Goal: Task Accomplishment & Management: Manage account settings

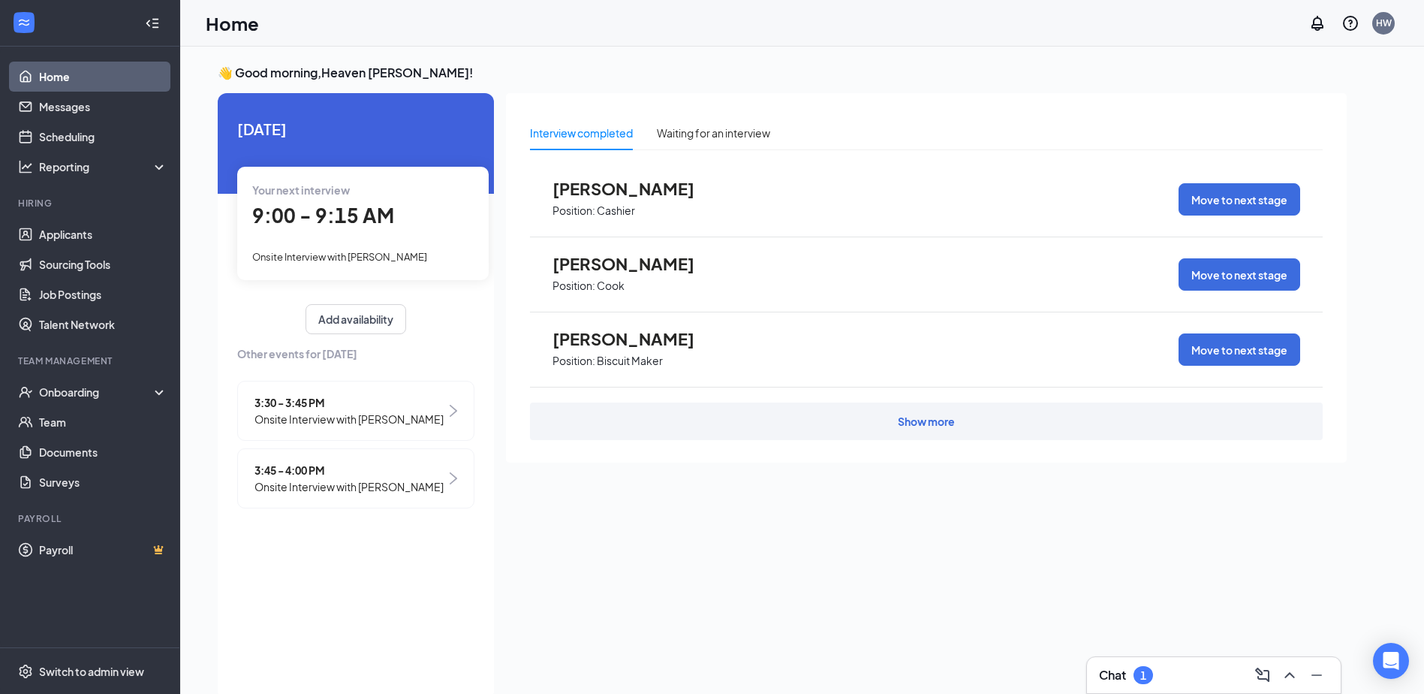
click at [386, 426] on span "Onsite Interview with [PERSON_NAME]" at bounding box center [349, 419] width 189 height 17
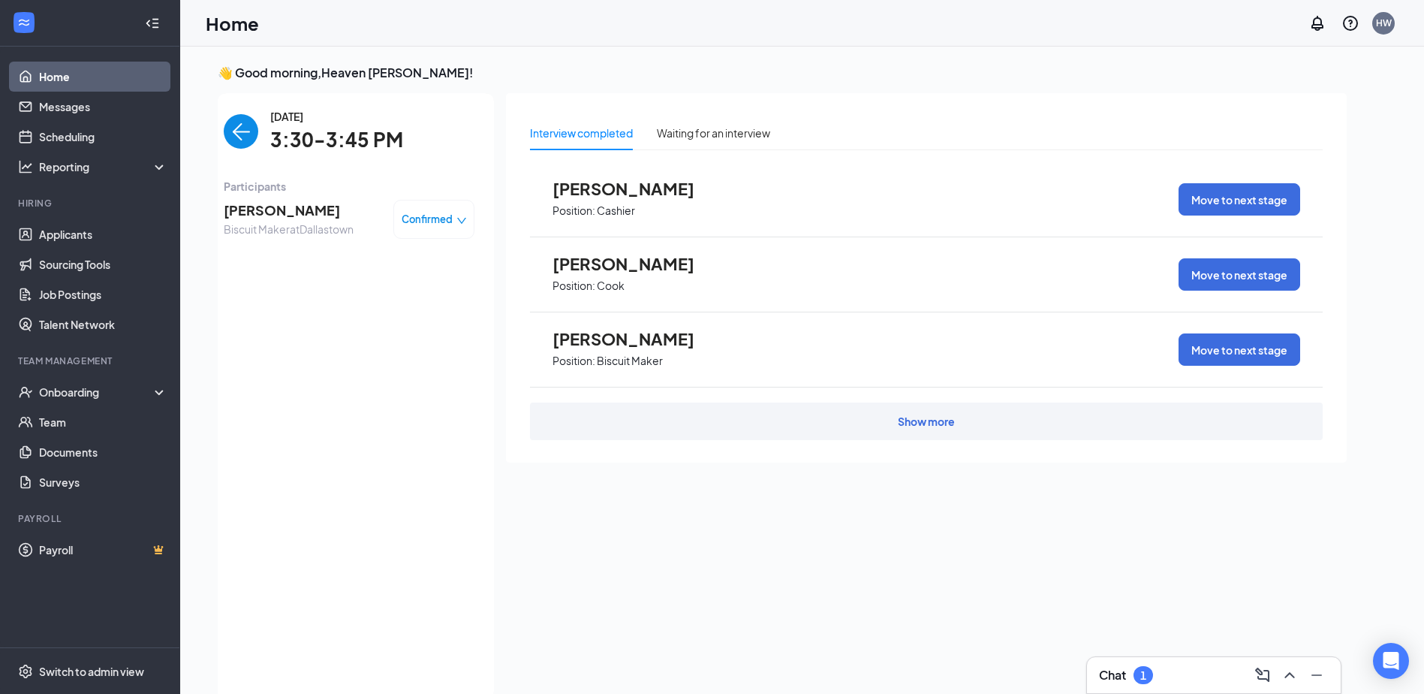
scroll to position [6, 0]
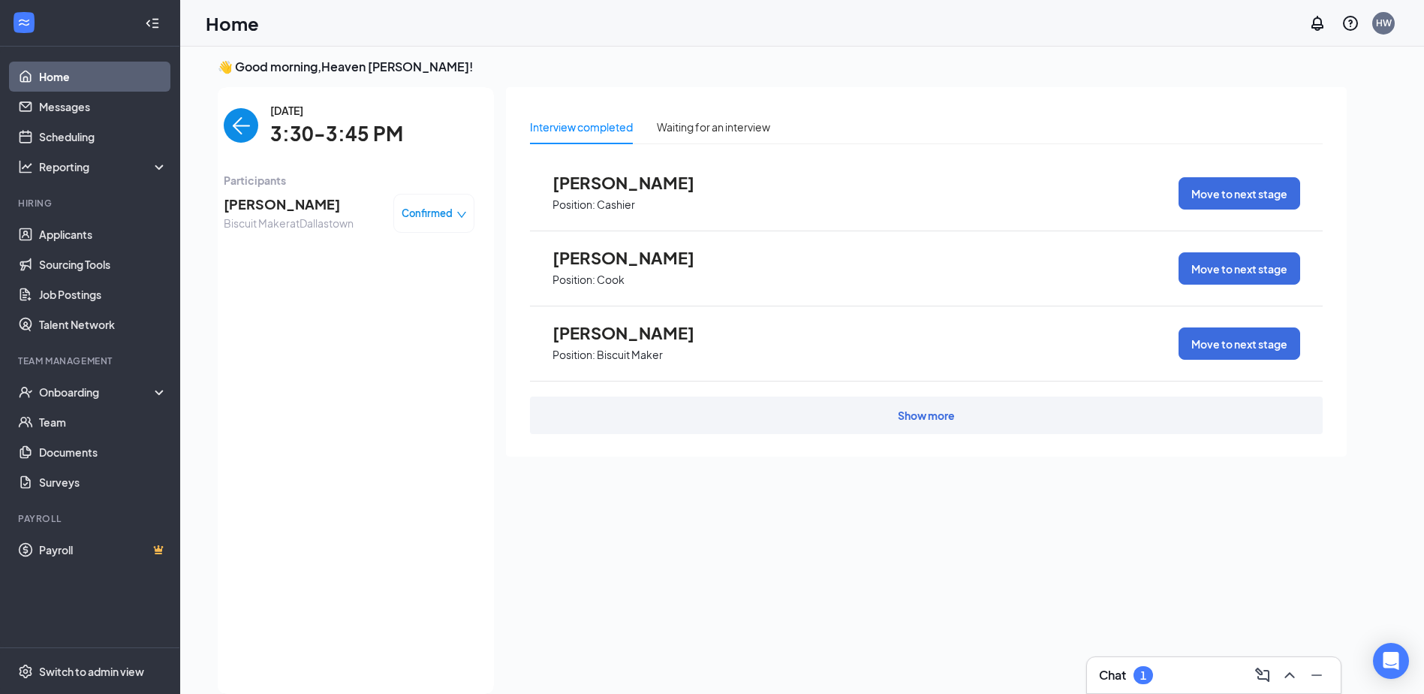
click at [432, 220] on span "Confirmed" at bounding box center [427, 213] width 51 height 15
click at [396, 304] on span "Mark as no-show" at bounding box center [392, 307] width 83 height 17
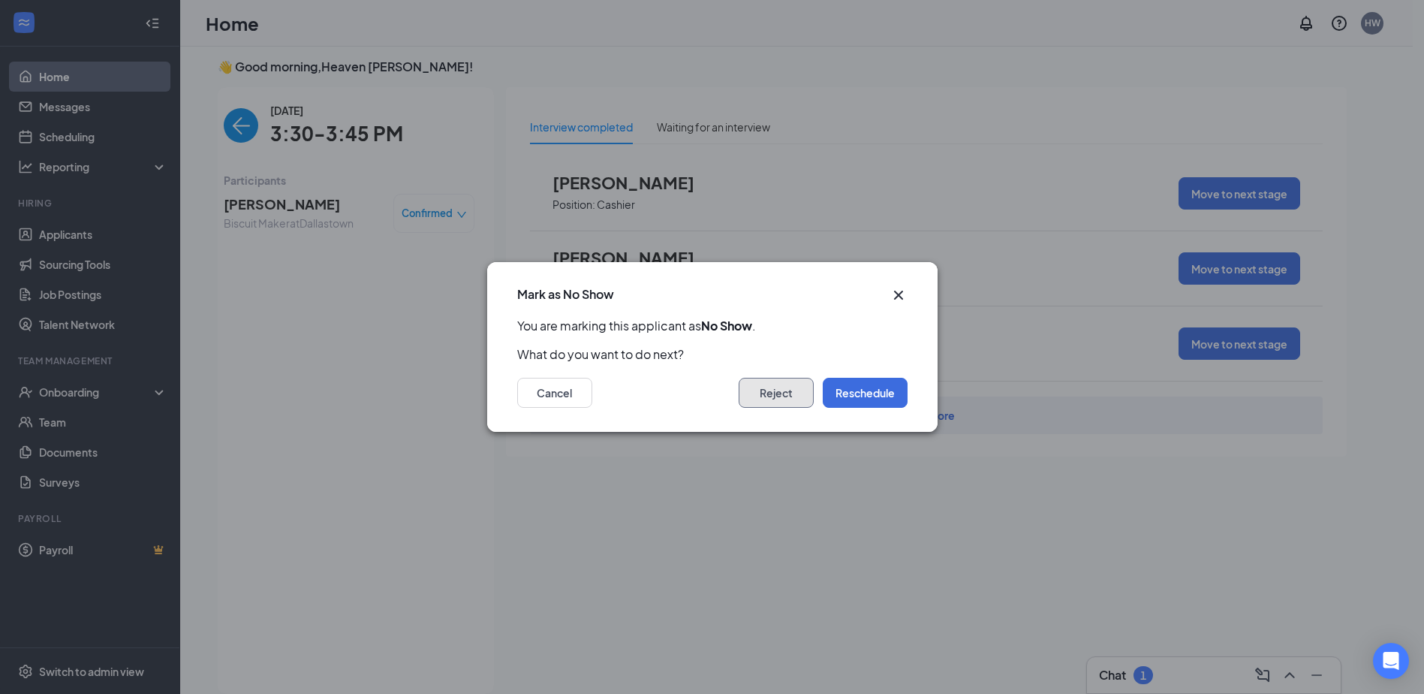
click at [790, 405] on button "Reject" at bounding box center [776, 393] width 75 height 30
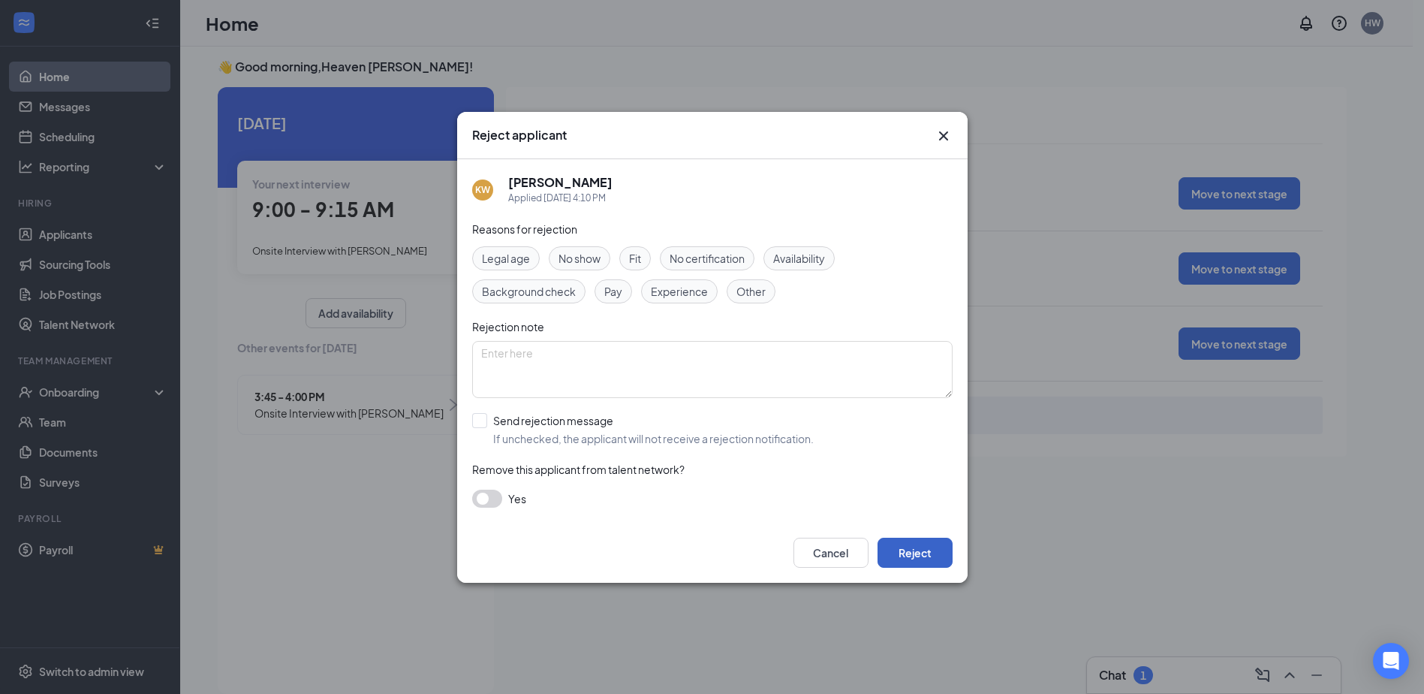
click at [926, 544] on button "Reject" at bounding box center [915, 553] width 75 height 30
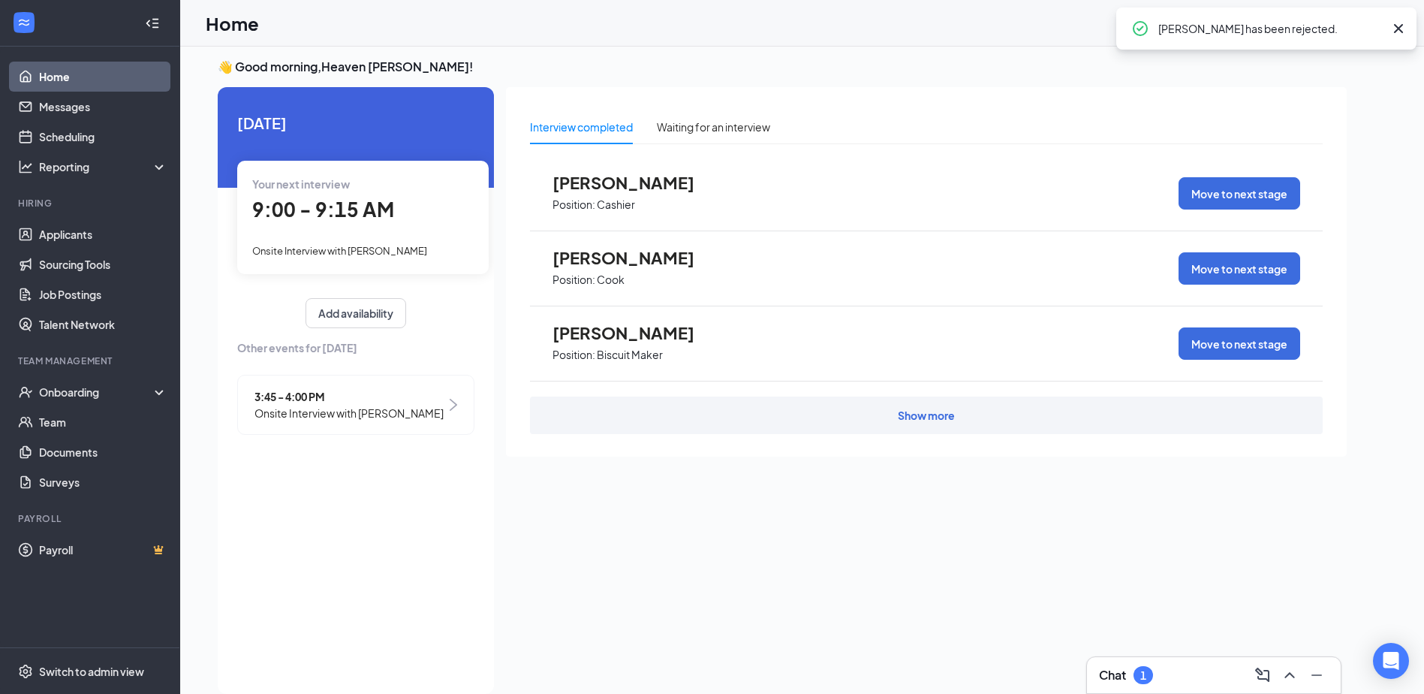
click at [415, 413] on span "Onsite Interview with [PERSON_NAME]" at bounding box center [349, 413] width 189 height 17
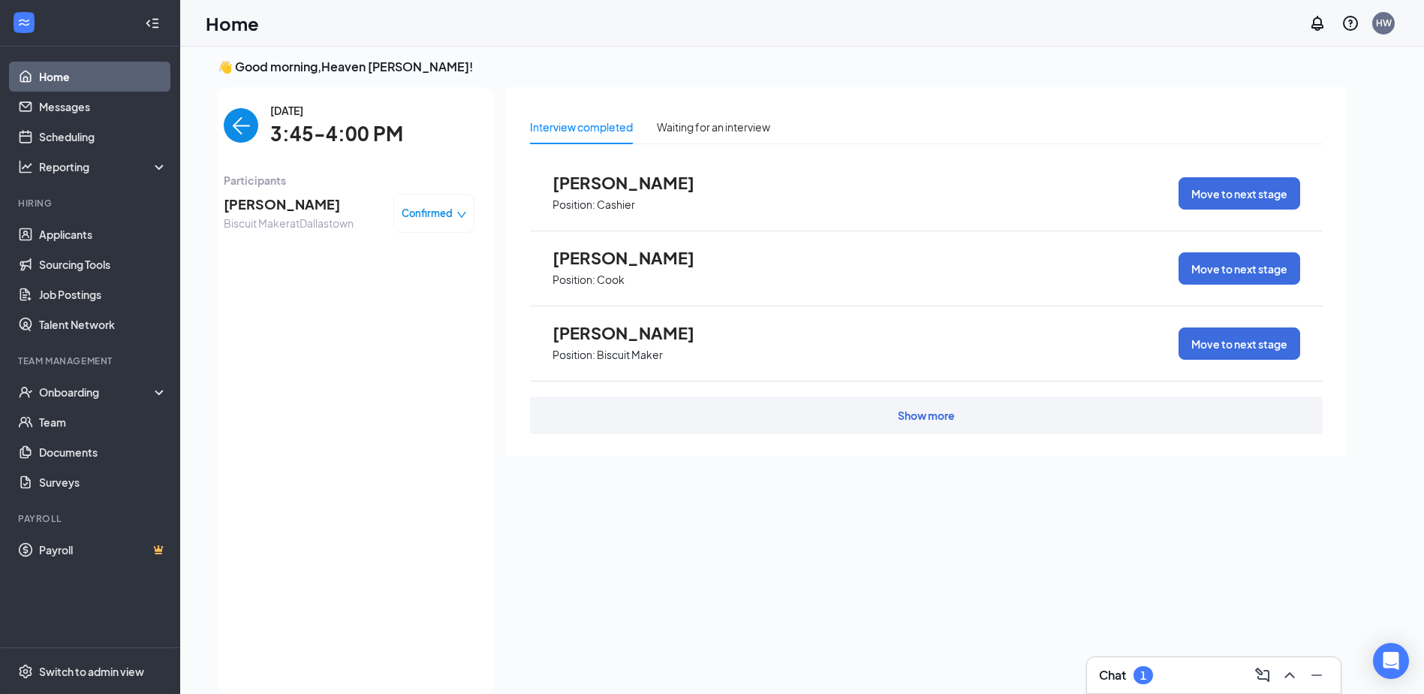
click at [441, 213] on span "Confirmed" at bounding box center [427, 213] width 51 height 15
click at [401, 310] on span "Mark as no-show" at bounding box center [392, 307] width 83 height 17
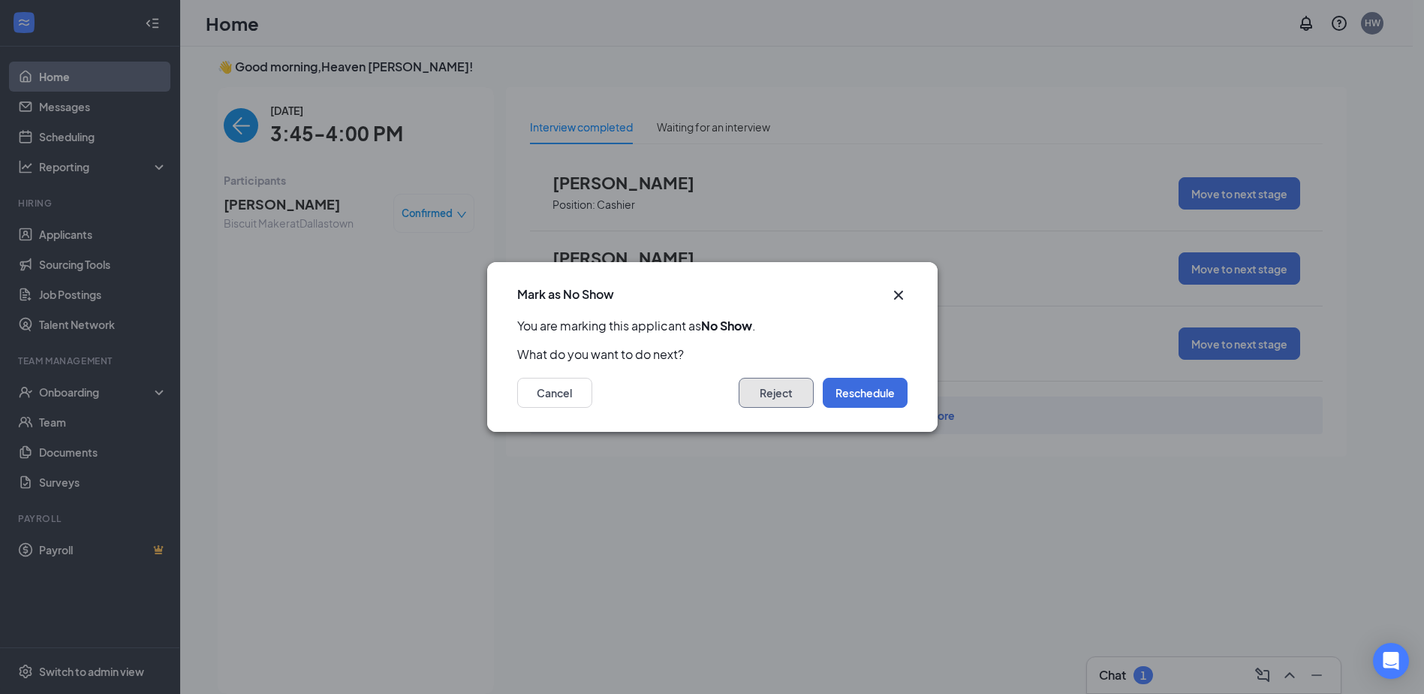
click at [740, 384] on button "Reject" at bounding box center [776, 393] width 75 height 30
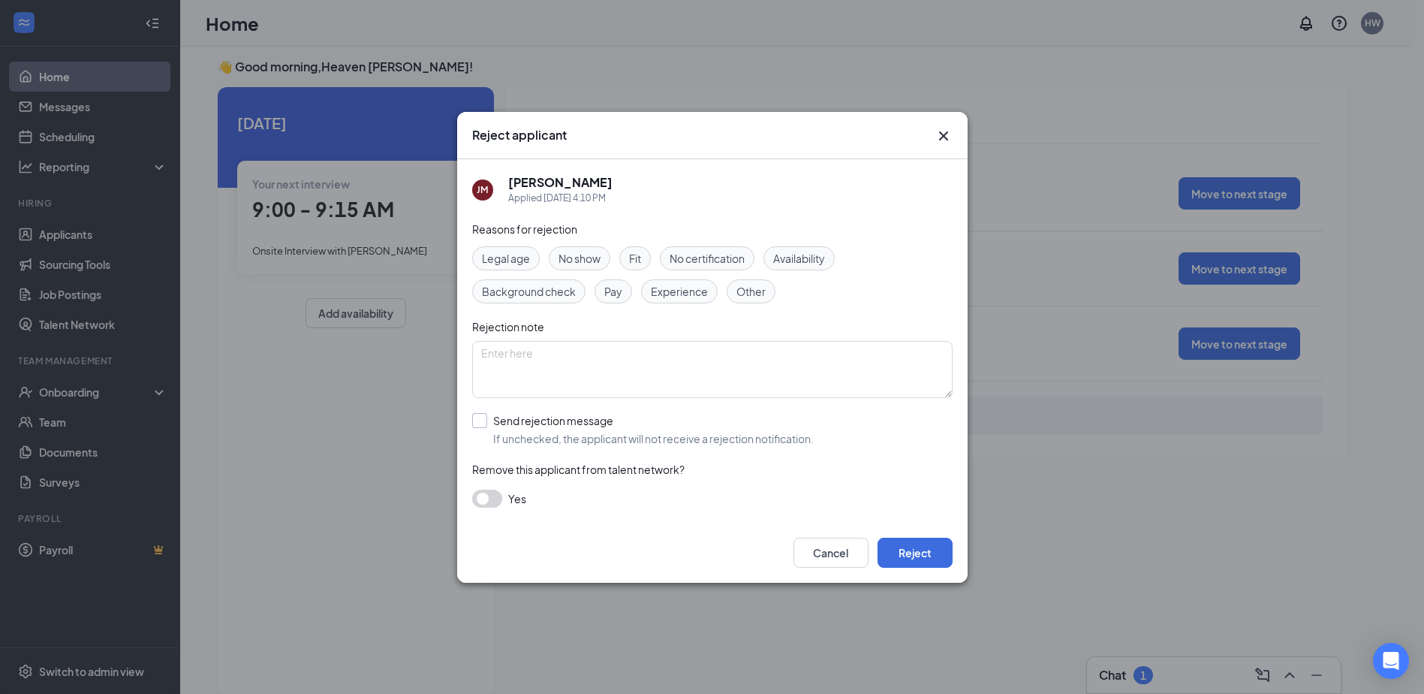
click at [591, 432] on input "Send rejection message If unchecked, the applicant will not receive a rejection…" at bounding box center [643, 429] width 342 height 33
checkbox input "true"
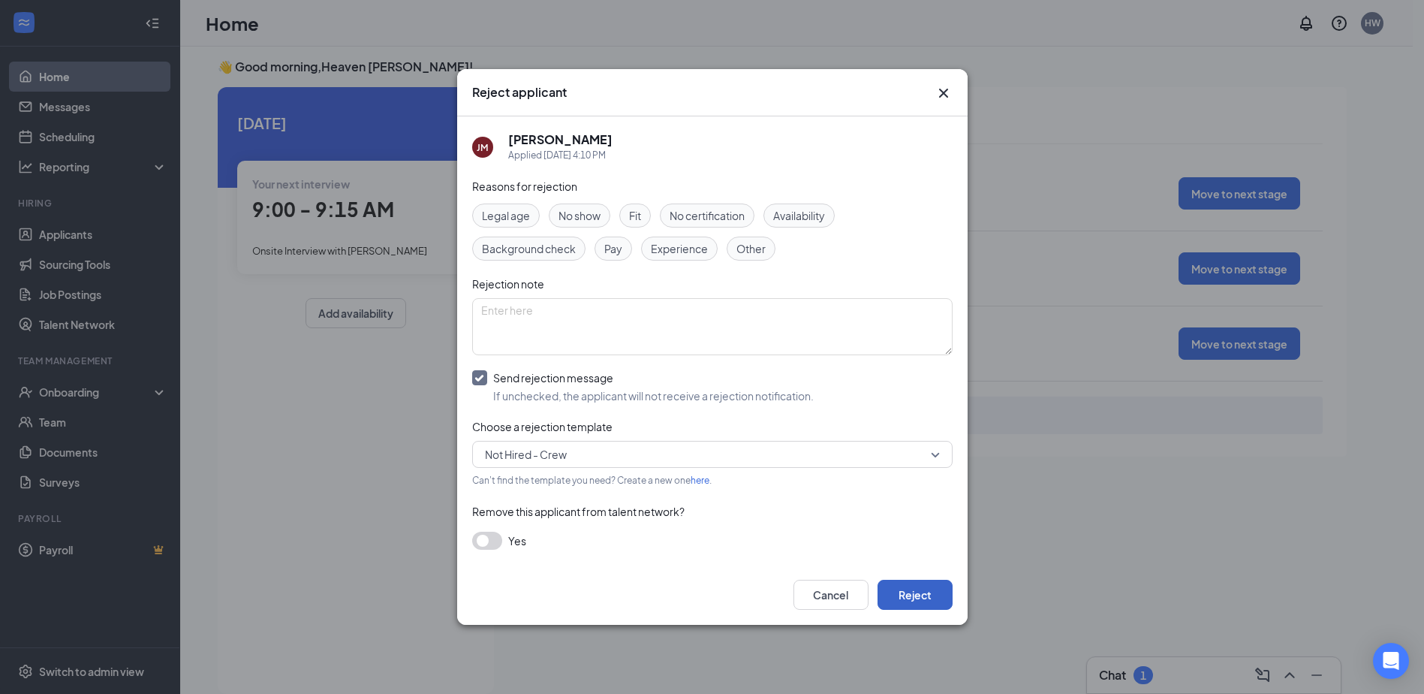
click at [908, 598] on button "Reject" at bounding box center [915, 595] width 75 height 30
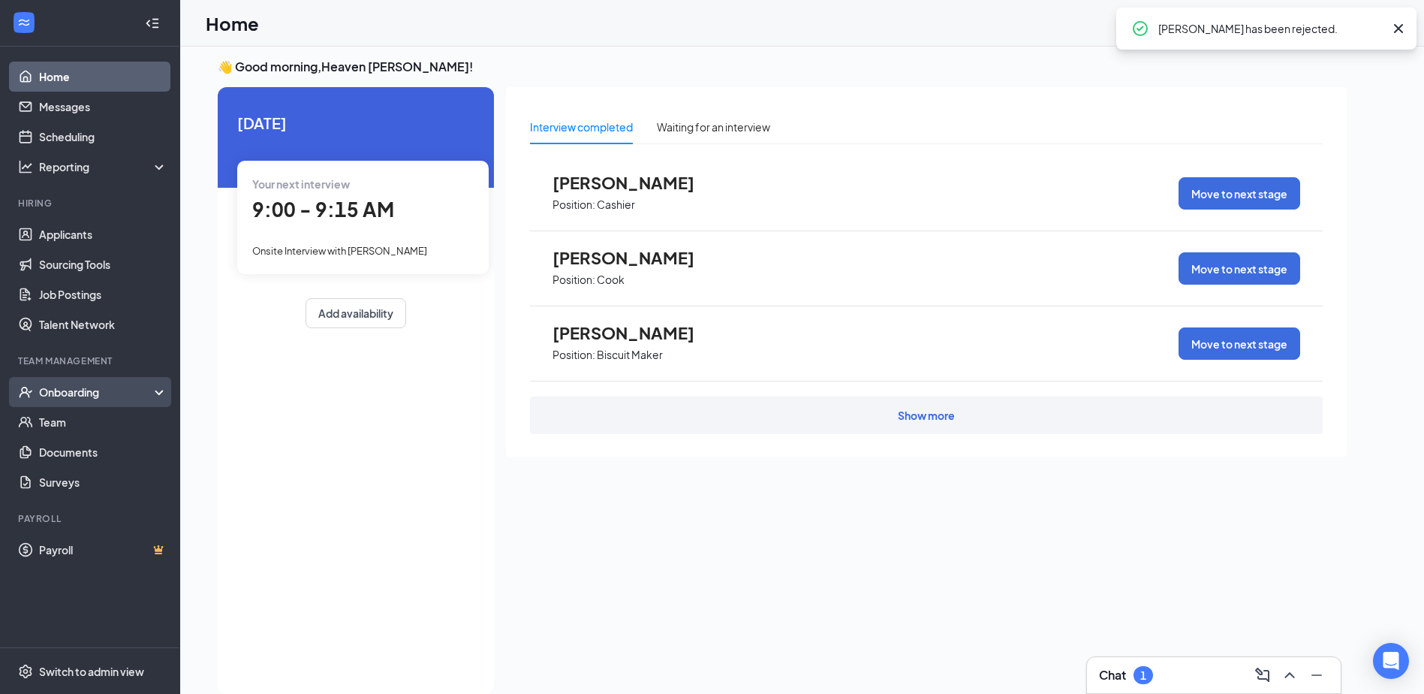
click at [98, 406] on div "Onboarding" at bounding box center [90, 392] width 180 height 30
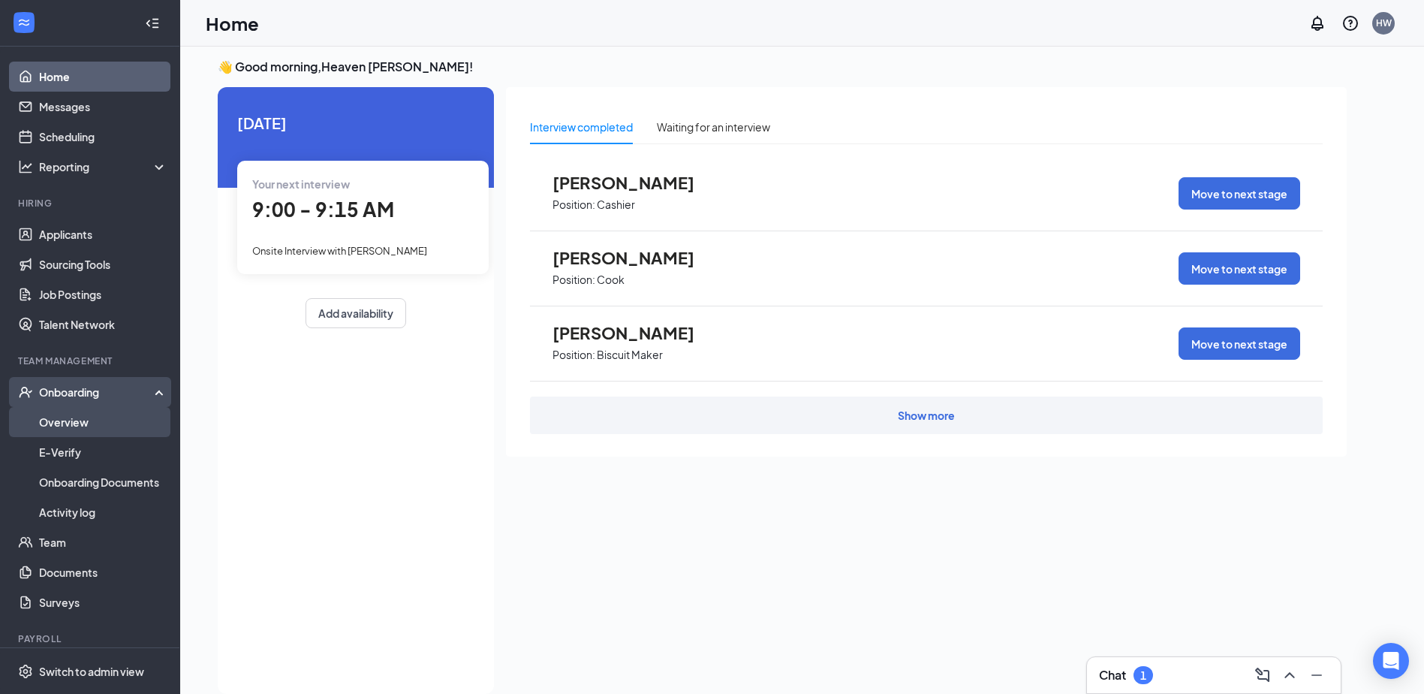
click at [71, 412] on link "Overview" at bounding box center [103, 422] width 128 height 30
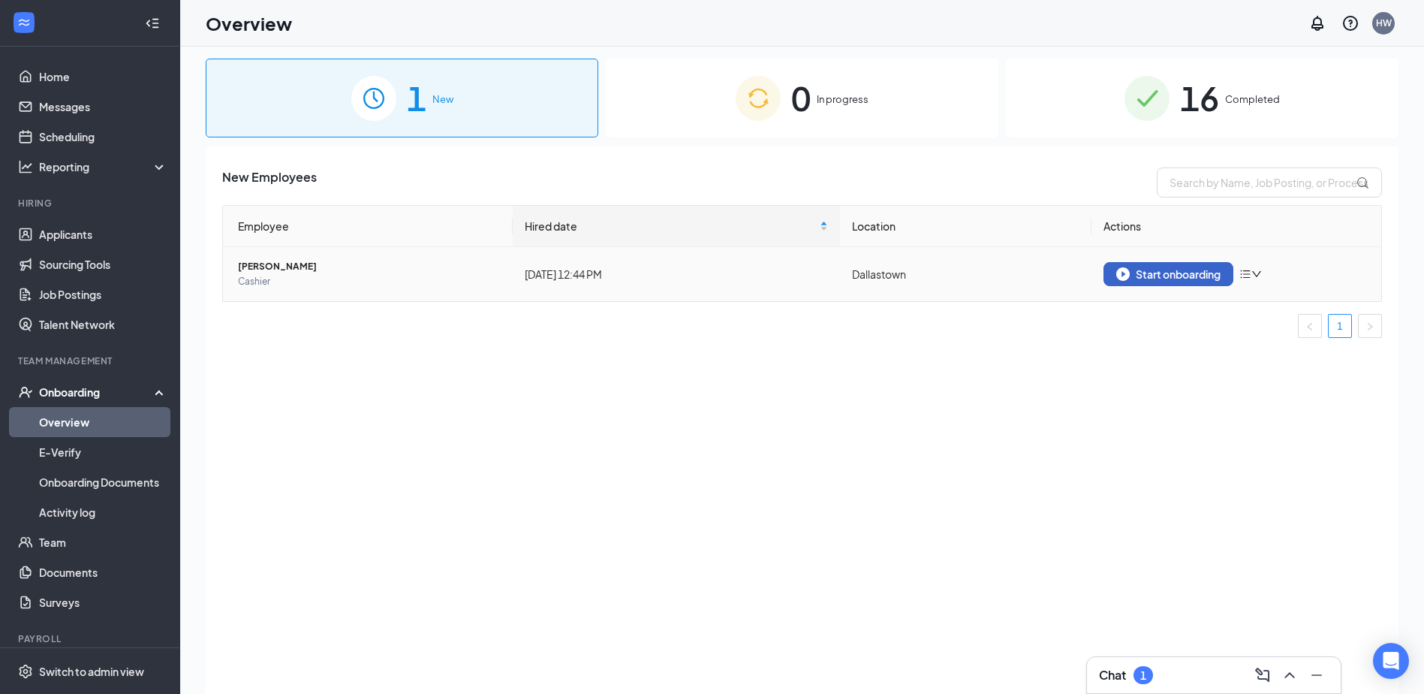
click at [1138, 279] on div "Start onboarding" at bounding box center [1168, 274] width 104 height 14
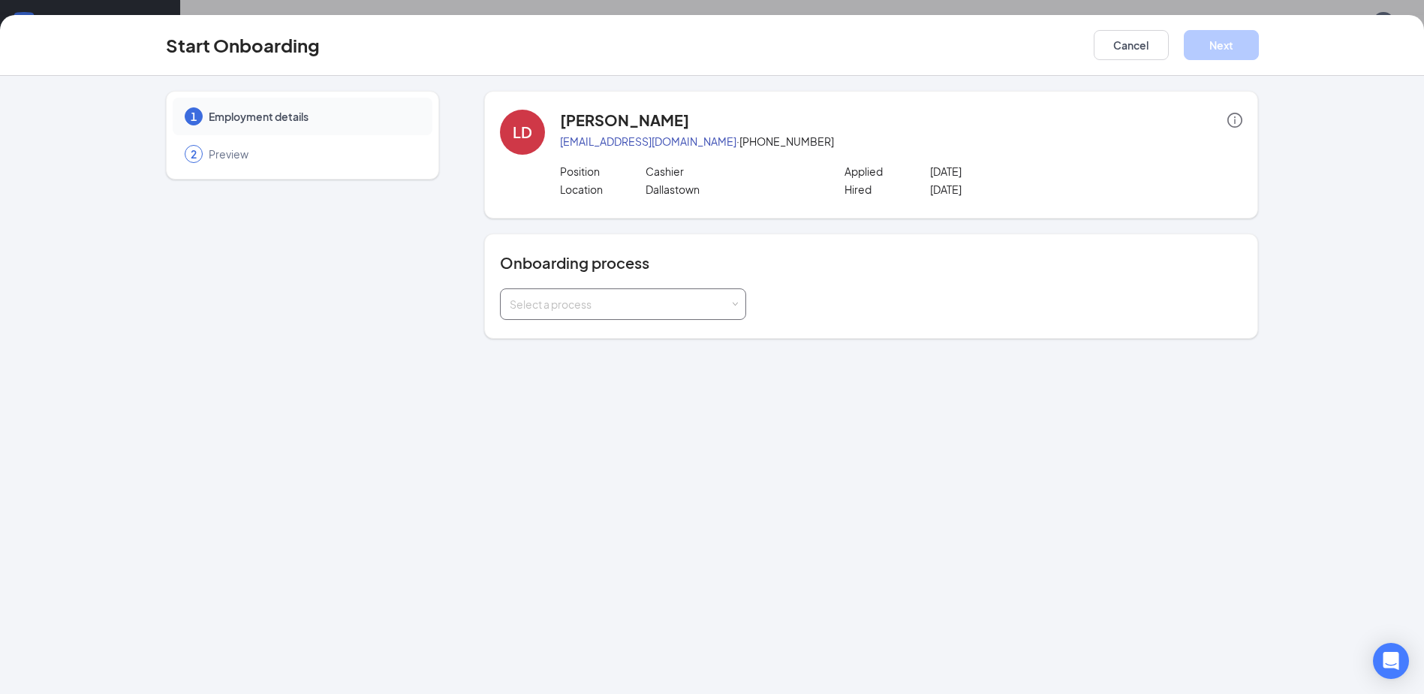
click at [697, 295] on div "Select a process" at bounding box center [623, 304] width 227 height 30
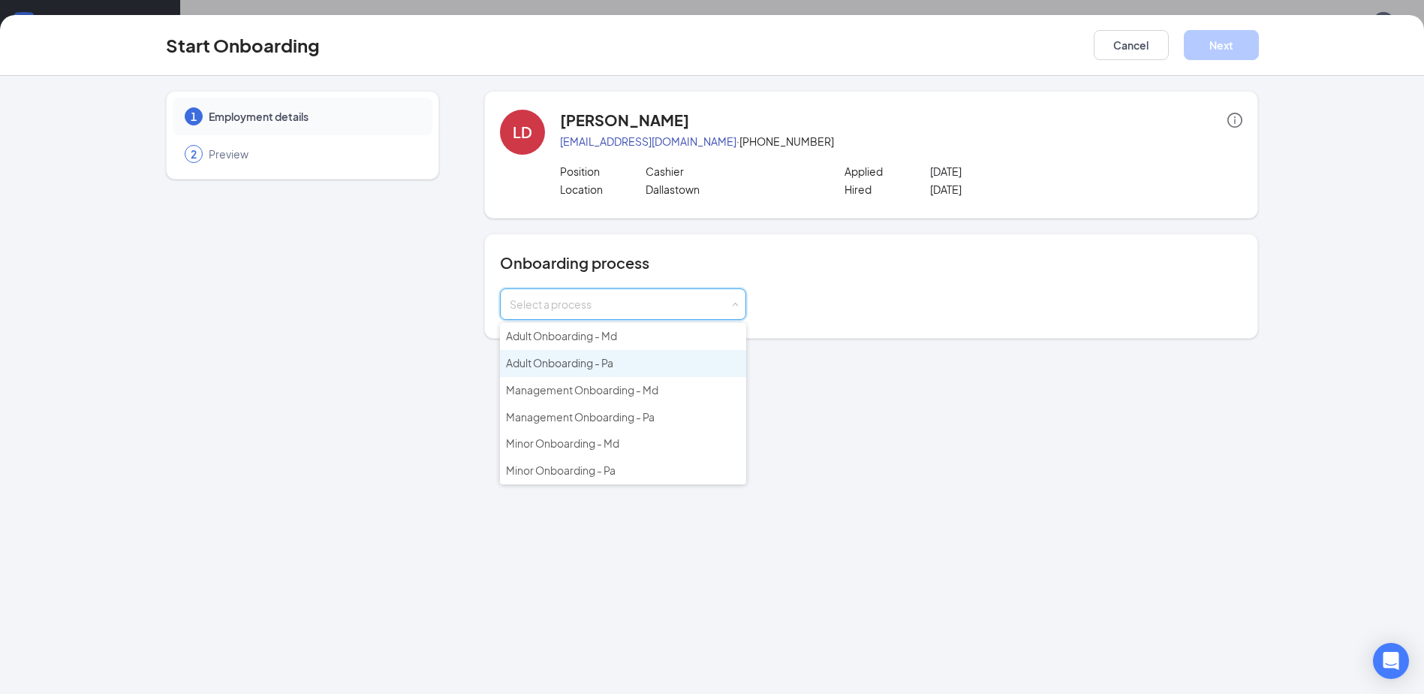
click at [682, 357] on li "Adult Onboarding - Pa" at bounding box center [623, 363] width 246 height 27
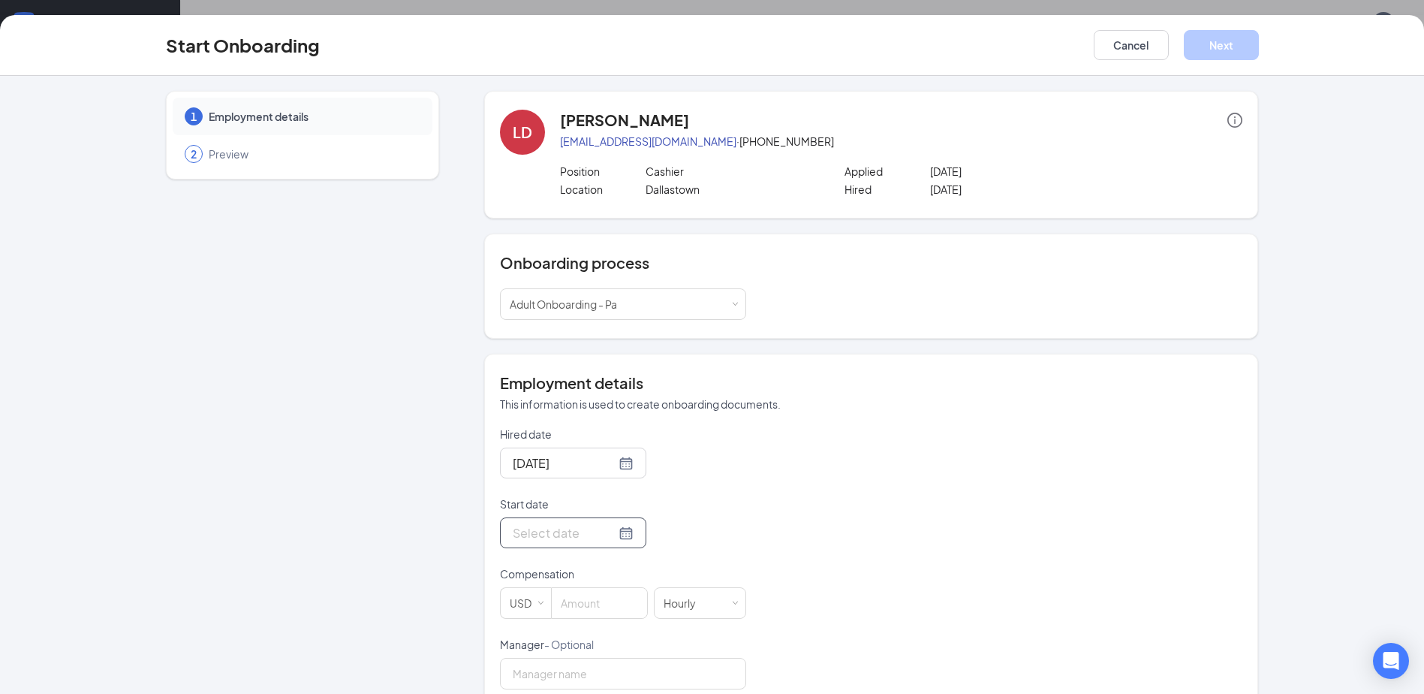
click at [607, 541] on div at bounding box center [573, 532] width 121 height 19
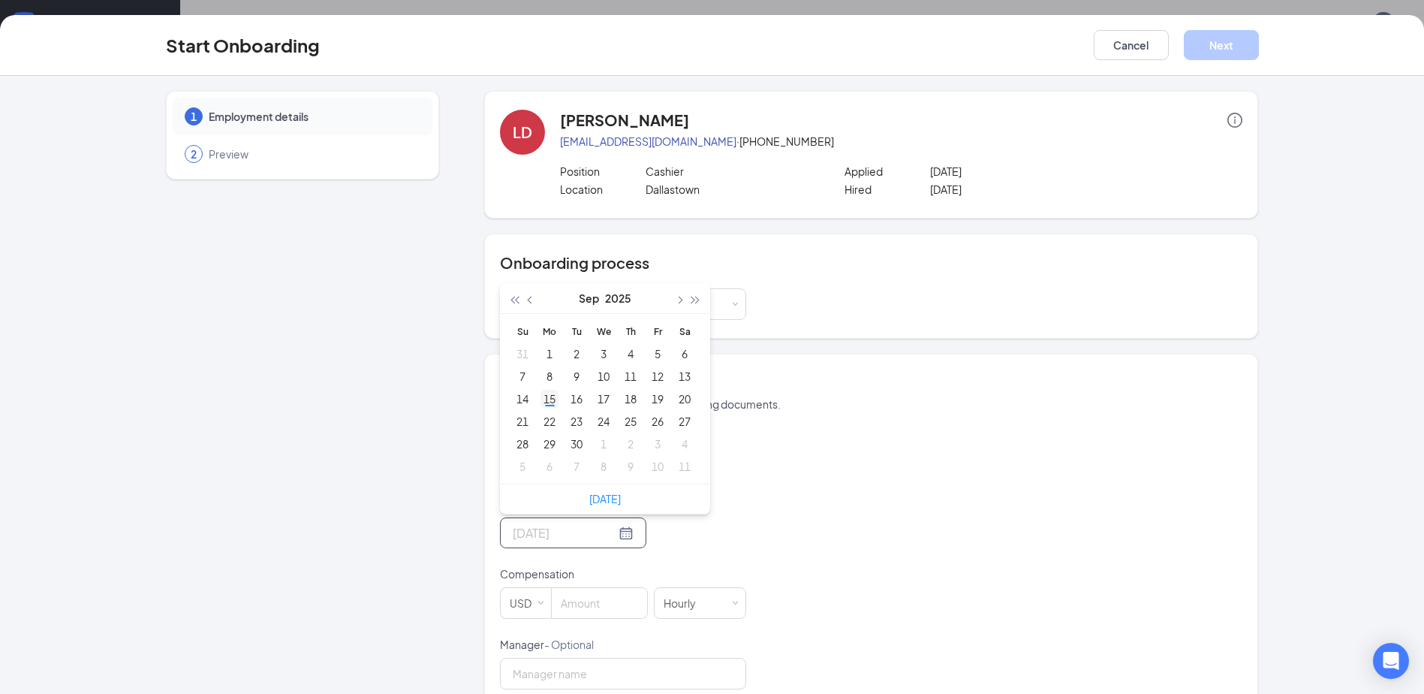
type input "[DATE]"
click at [549, 403] on div "15" at bounding box center [550, 399] width 18 height 18
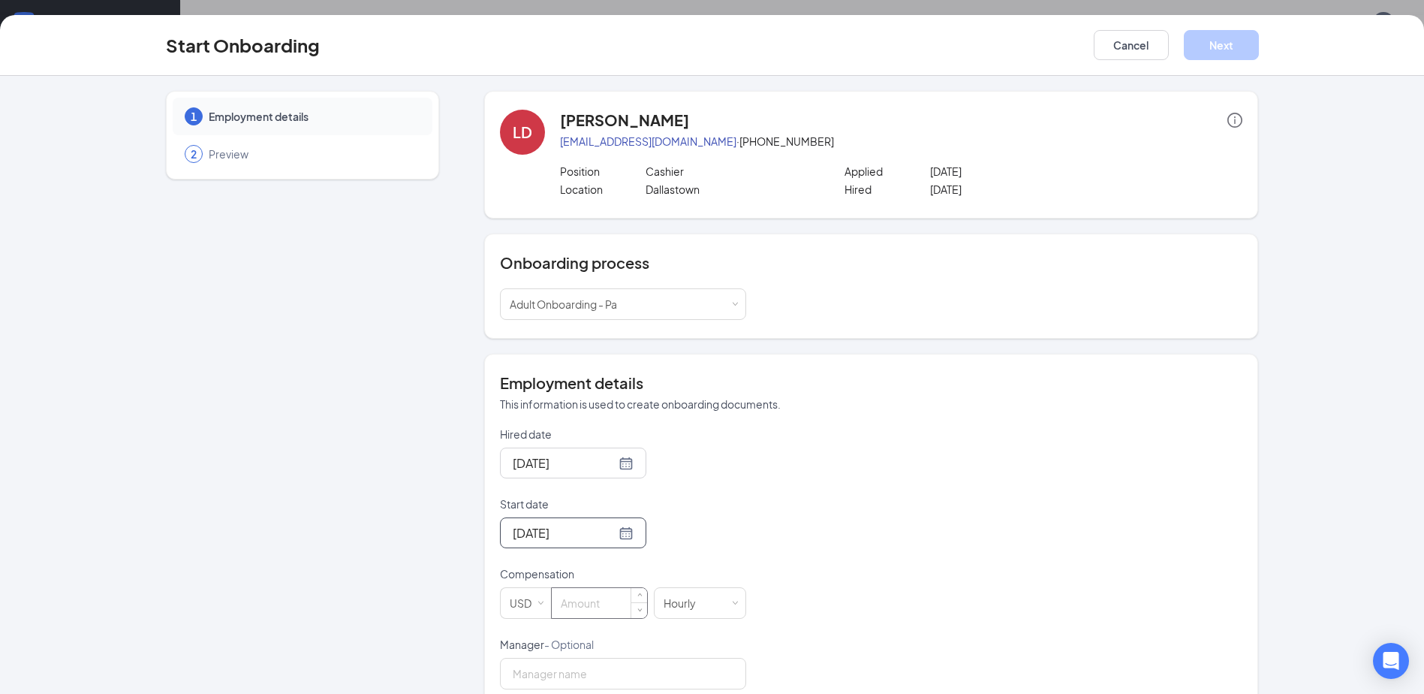
click at [585, 604] on input at bounding box center [599, 603] width 95 height 30
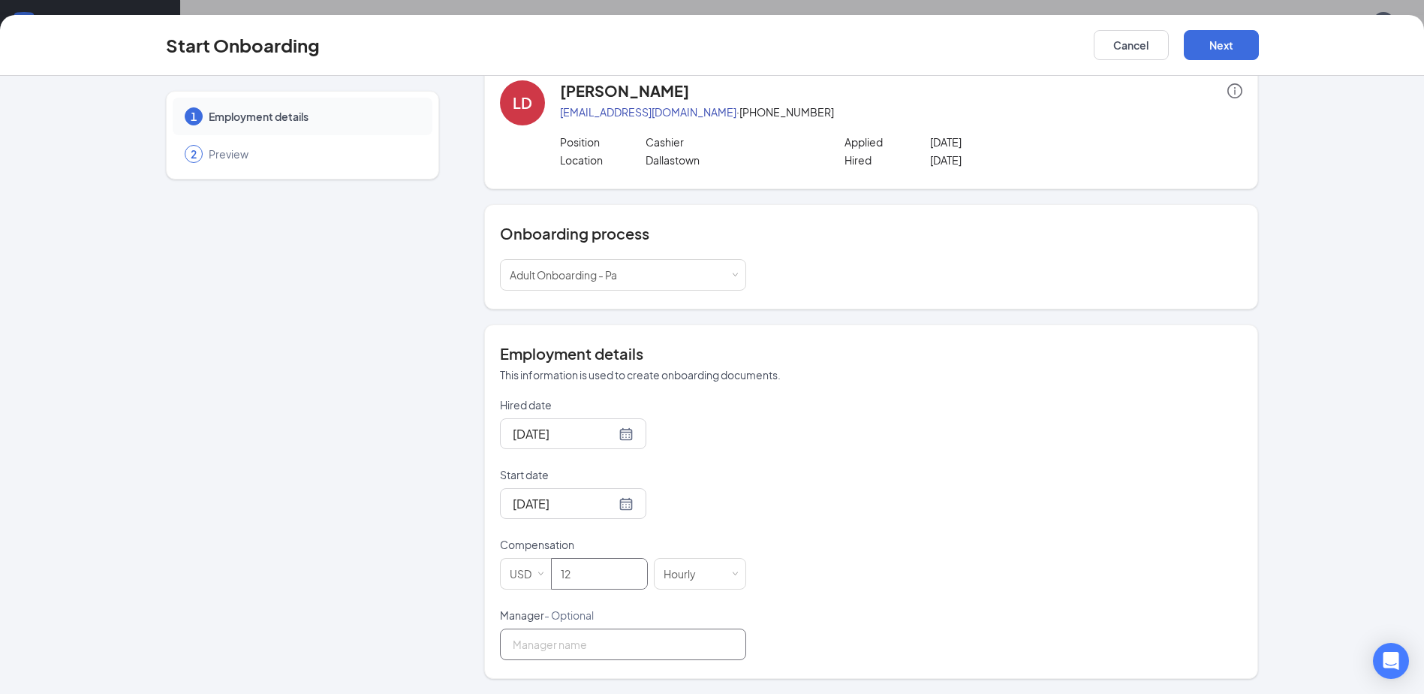
type input "12"
click at [601, 645] on input "Manager - Optional" at bounding box center [623, 644] width 246 height 32
type input "Heaven [PERSON_NAME]"
click at [670, 493] on div "[DATE]" at bounding box center [623, 503] width 246 height 31
click at [822, 468] on div "Hired date [DATE] Start date [DATE] [DATE] Su Mo Tu We Th Fr Sa 31 1 2 3 4 5 6 …" at bounding box center [871, 528] width 743 height 263
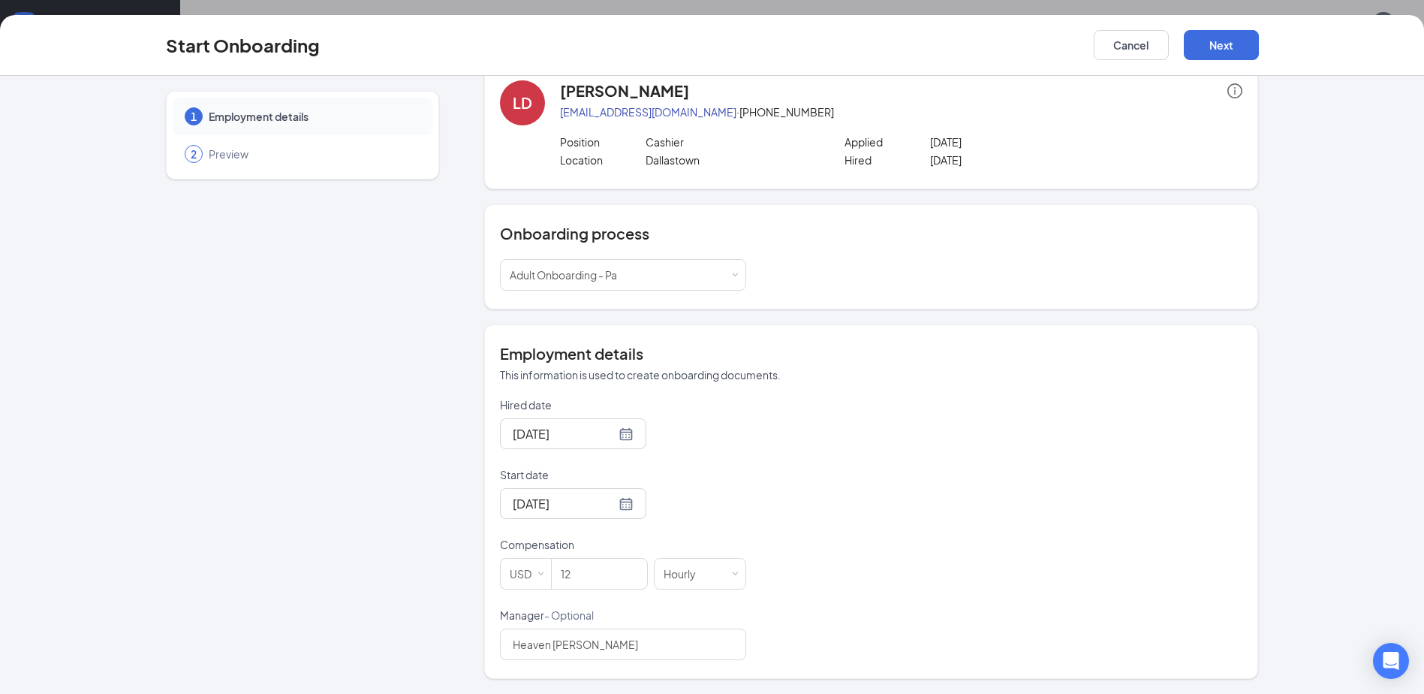
scroll to position [68, 0]
click at [1234, 49] on button "Next" at bounding box center [1221, 45] width 75 height 30
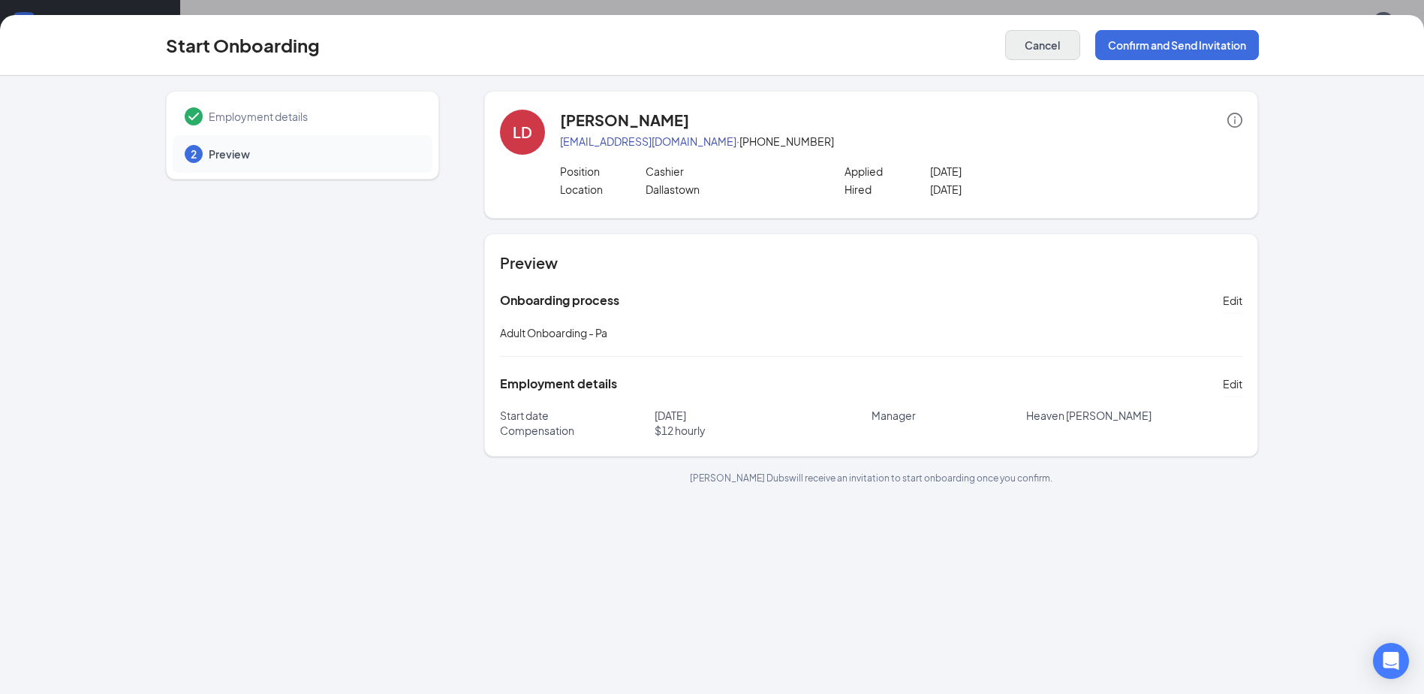
scroll to position [0, 0]
click at [1171, 44] on button "Confirm and Send Invitation" at bounding box center [1177, 45] width 164 height 30
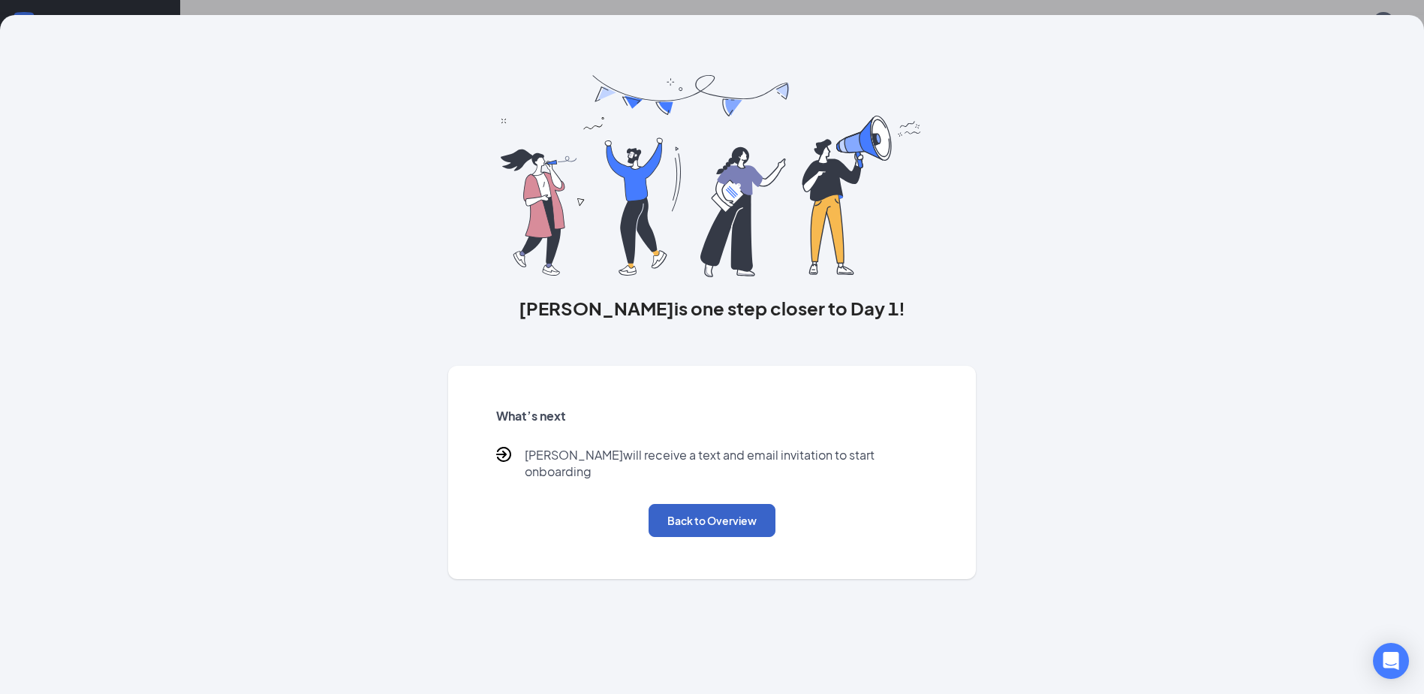
click at [719, 510] on button "Back to Overview" at bounding box center [712, 520] width 127 height 33
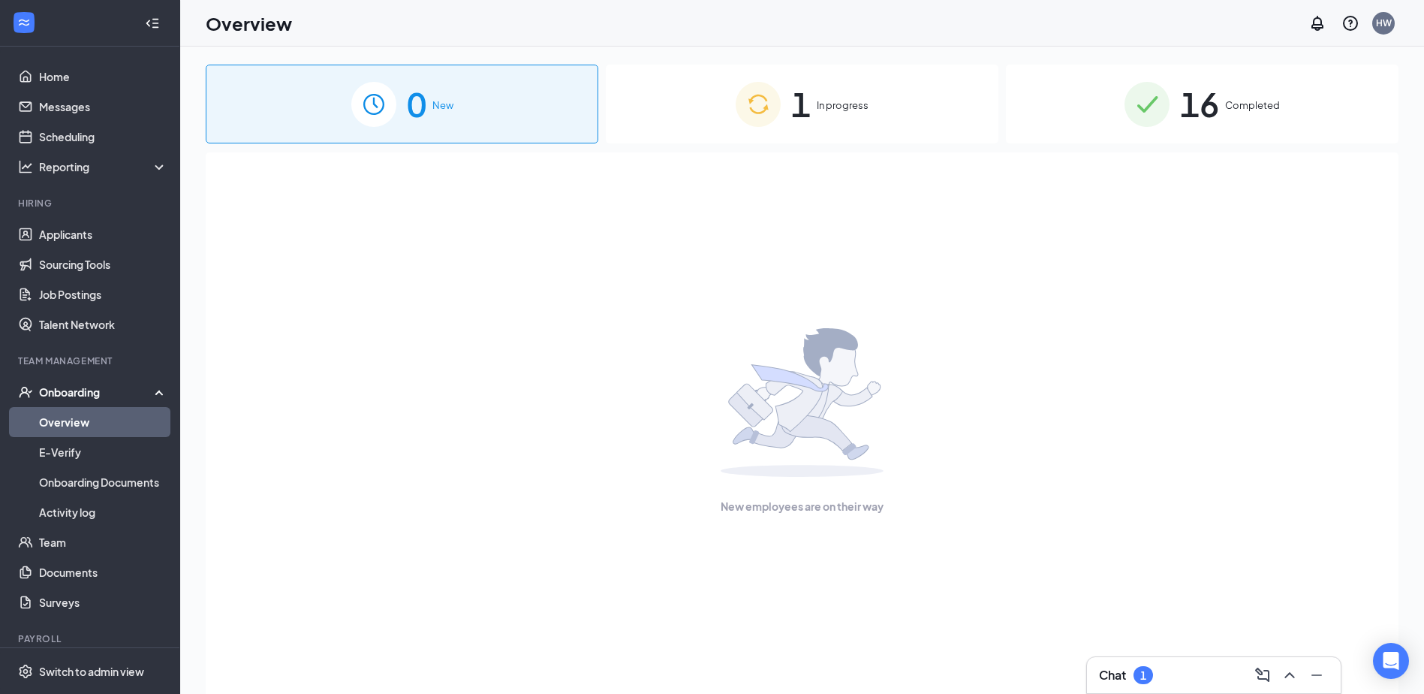
click at [787, 141] on div "1 In progress" at bounding box center [802, 104] width 393 height 79
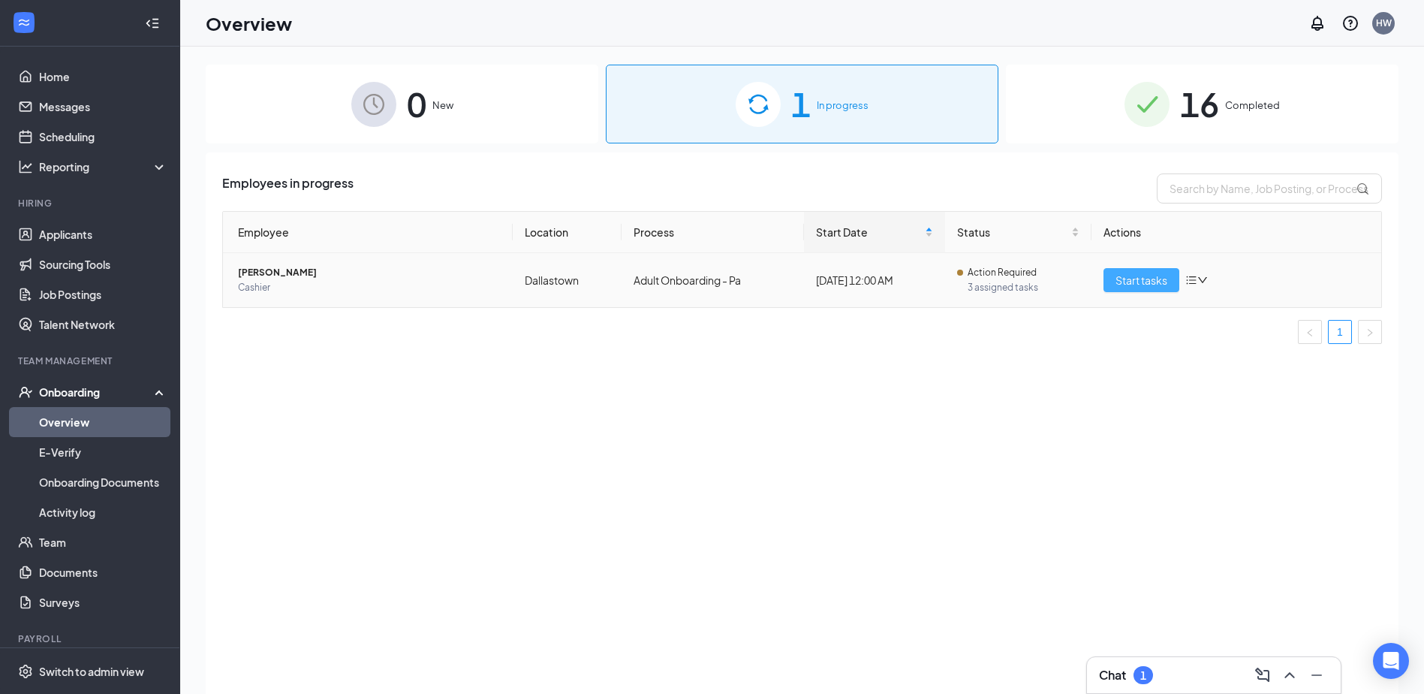
click at [1154, 287] on span "Start tasks" at bounding box center [1142, 280] width 52 height 17
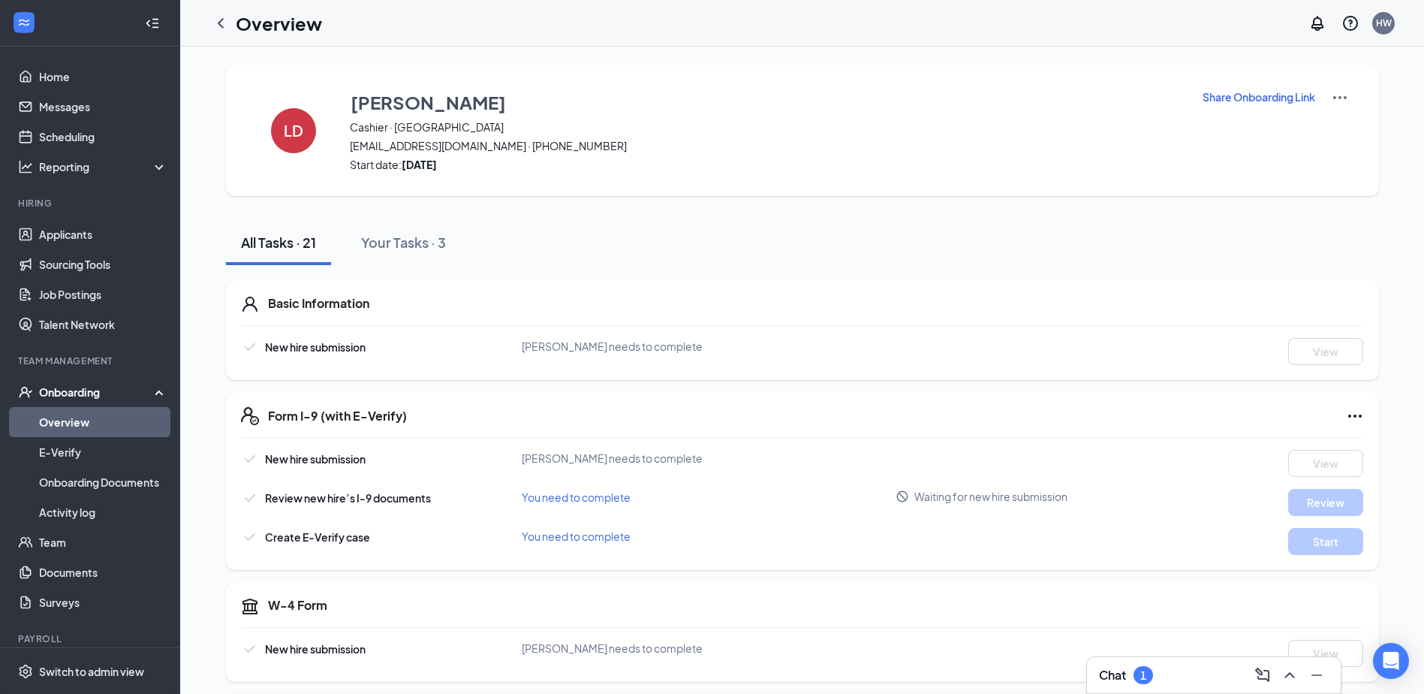
click at [1249, 90] on p "Share Onboarding Link" at bounding box center [1259, 96] width 113 height 15
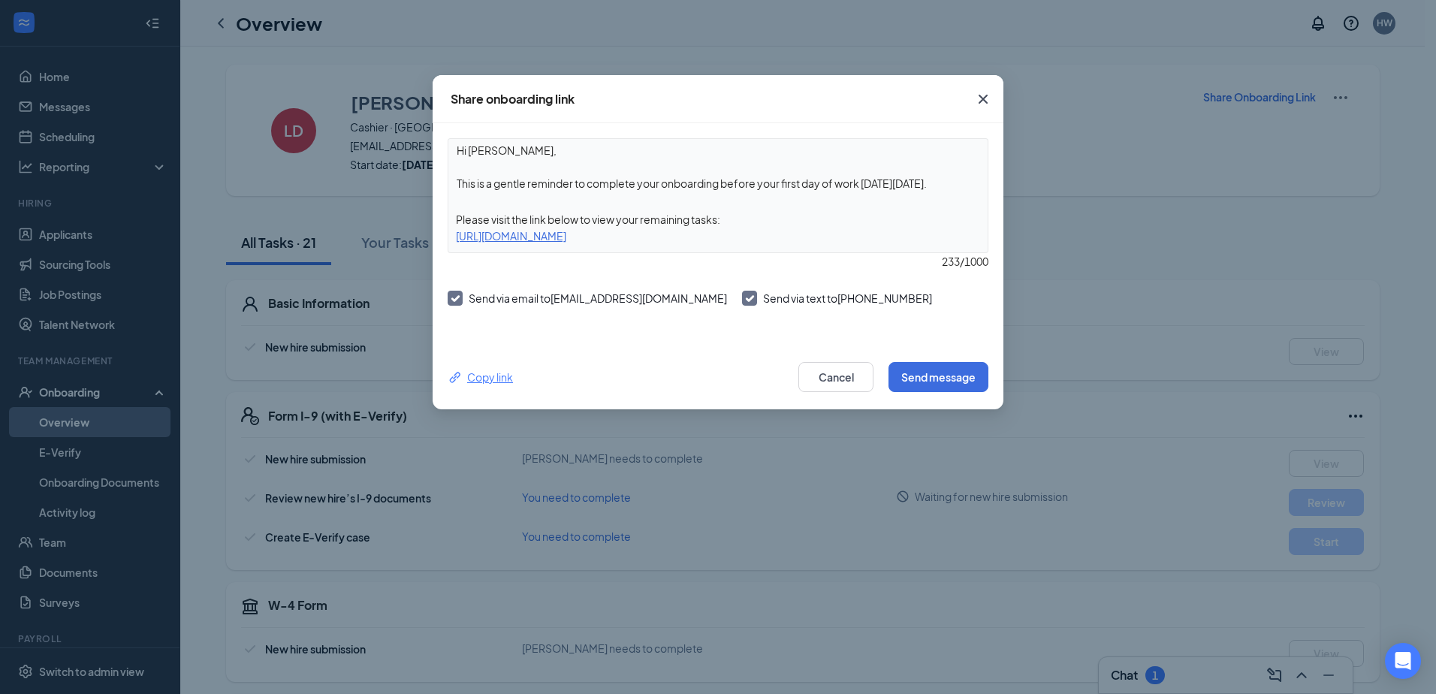
click at [505, 378] on div "Copy link" at bounding box center [479, 377] width 65 height 17
